Goal: Information Seeking & Learning: Learn about a topic

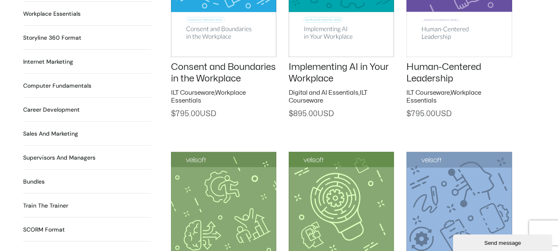
scroll to position [702, 0]
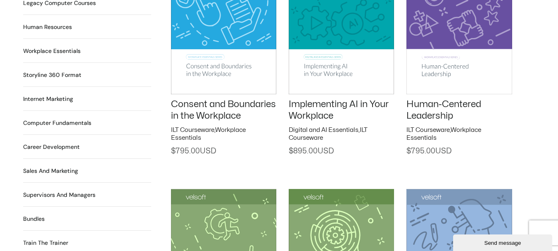
click at [334, 100] on link "Implementing AI in Your Workplace" at bounding box center [339, 110] width 100 height 21
click at [205, 110] on link "Consent and Boundaries in the Workplace" at bounding box center [223, 110] width 105 height 21
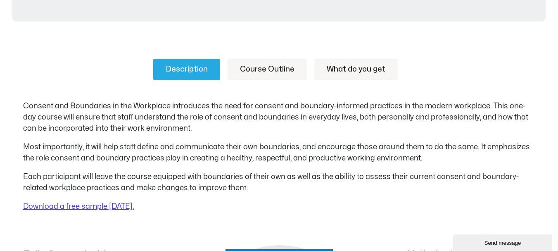
scroll to position [331, 0]
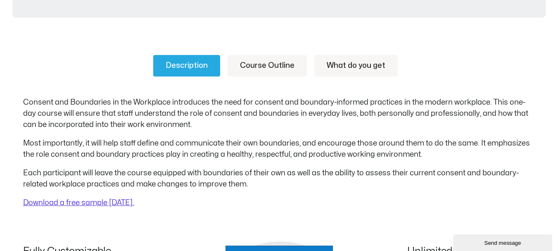
click at [264, 57] on link "Course Outline" at bounding box center [267, 65] width 79 height 21
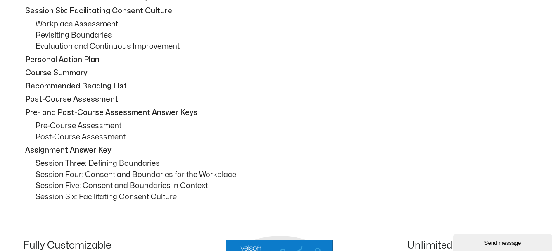
scroll to position [702, 0]
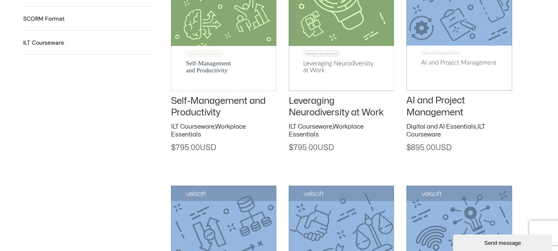
scroll to position [992, 0]
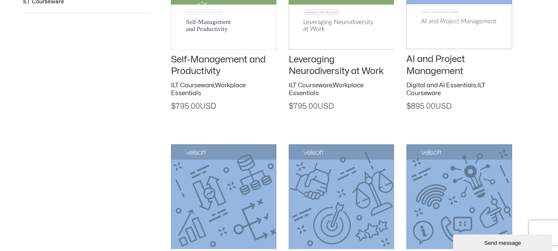
click at [224, 60] on link "Self-Management and Productivity" at bounding box center [218, 65] width 95 height 21
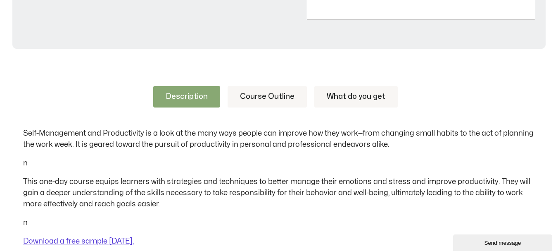
click at [242, 98] on link "Course Outline" at bounding box center [267, 96] width 79 height 21
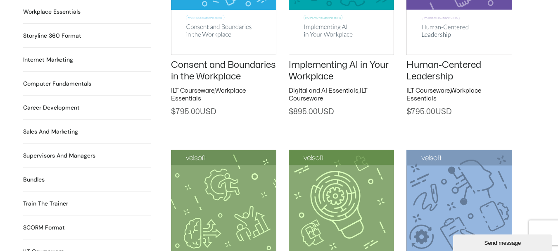
scroll to position [702, 0]
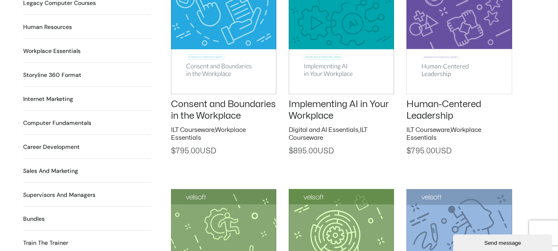
click at [48, 190] on h2 "Supervisors and Managers 90 Products" at bounding box center [59, 194] width 72 height 9
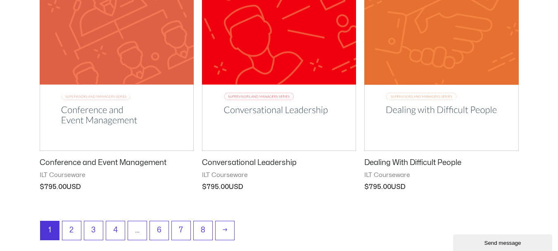
scroll to position [1074, 0]
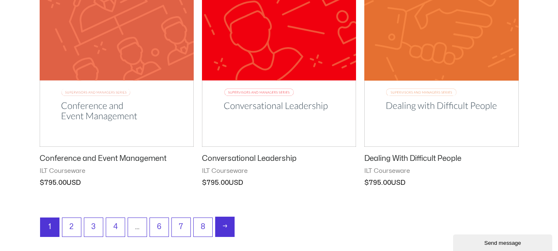
click at [227, 222] on link "→" at bounding box center [225, 226] width 19 height 19
